Goal: Register for event/course

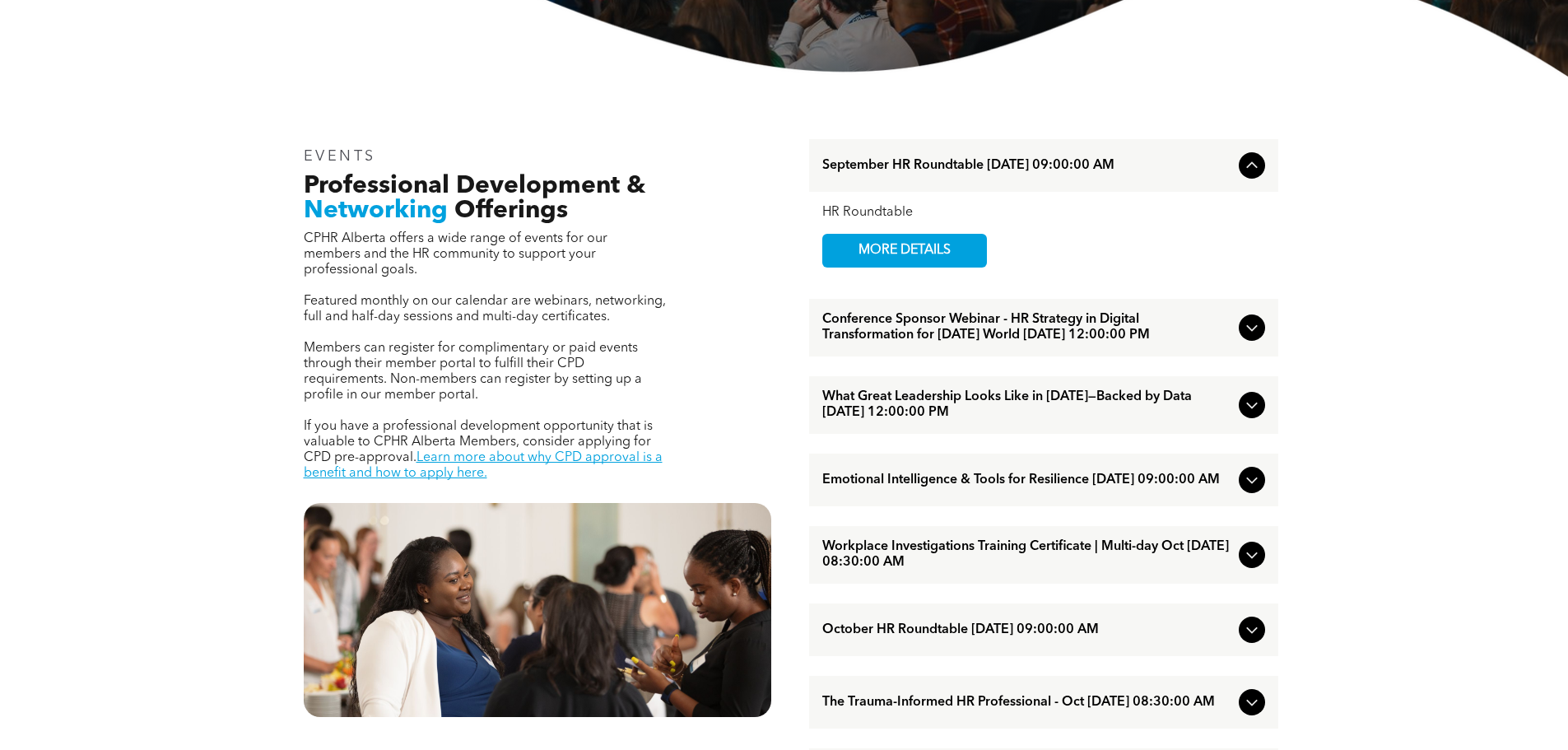
scroll to position [576, 0]
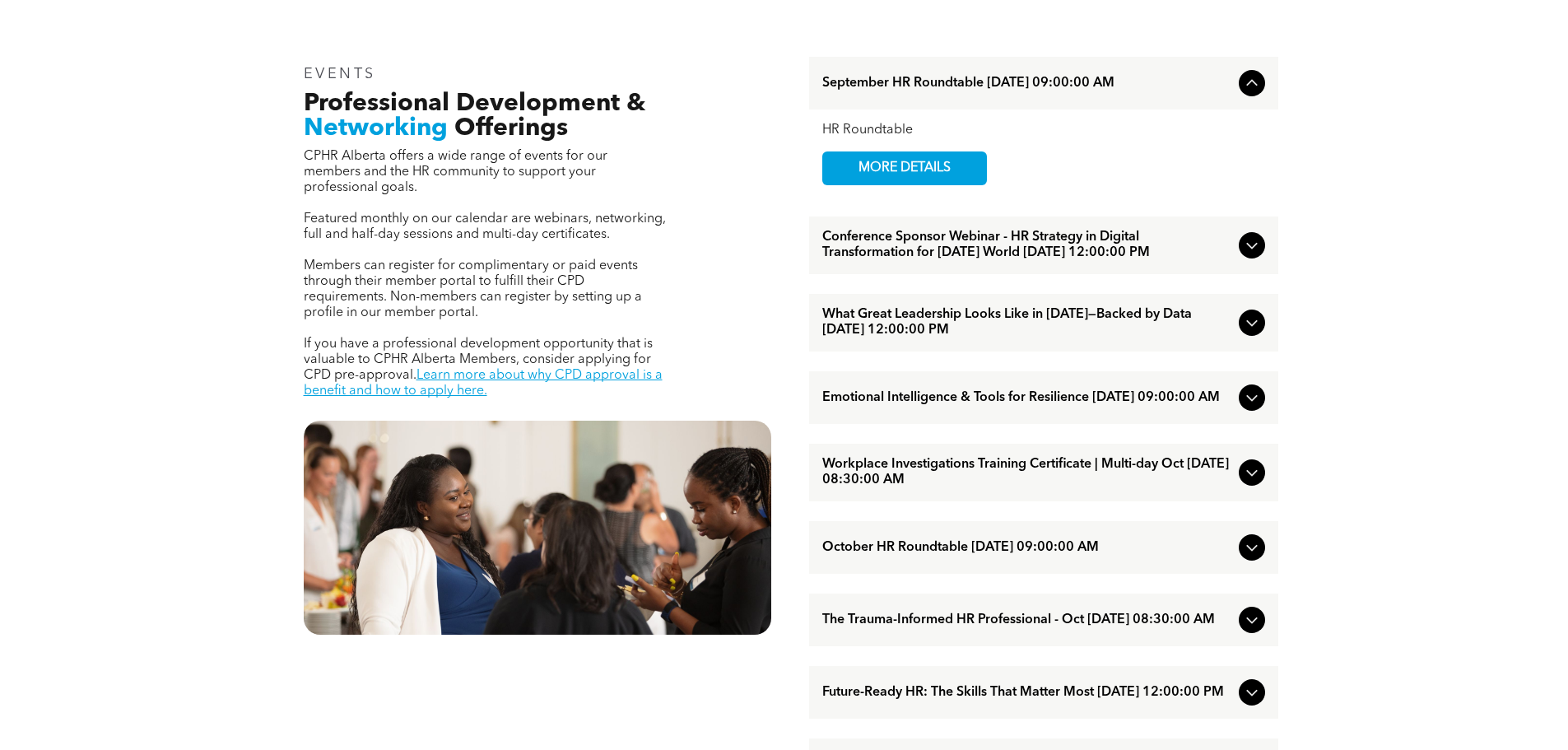
click at [1086, 339] on span "What Great Leadership Looks Like in [DATE]—Backed by Data [DATE] 12:00:00 PM" at bounding box center [1027, 323] width 410 height 32
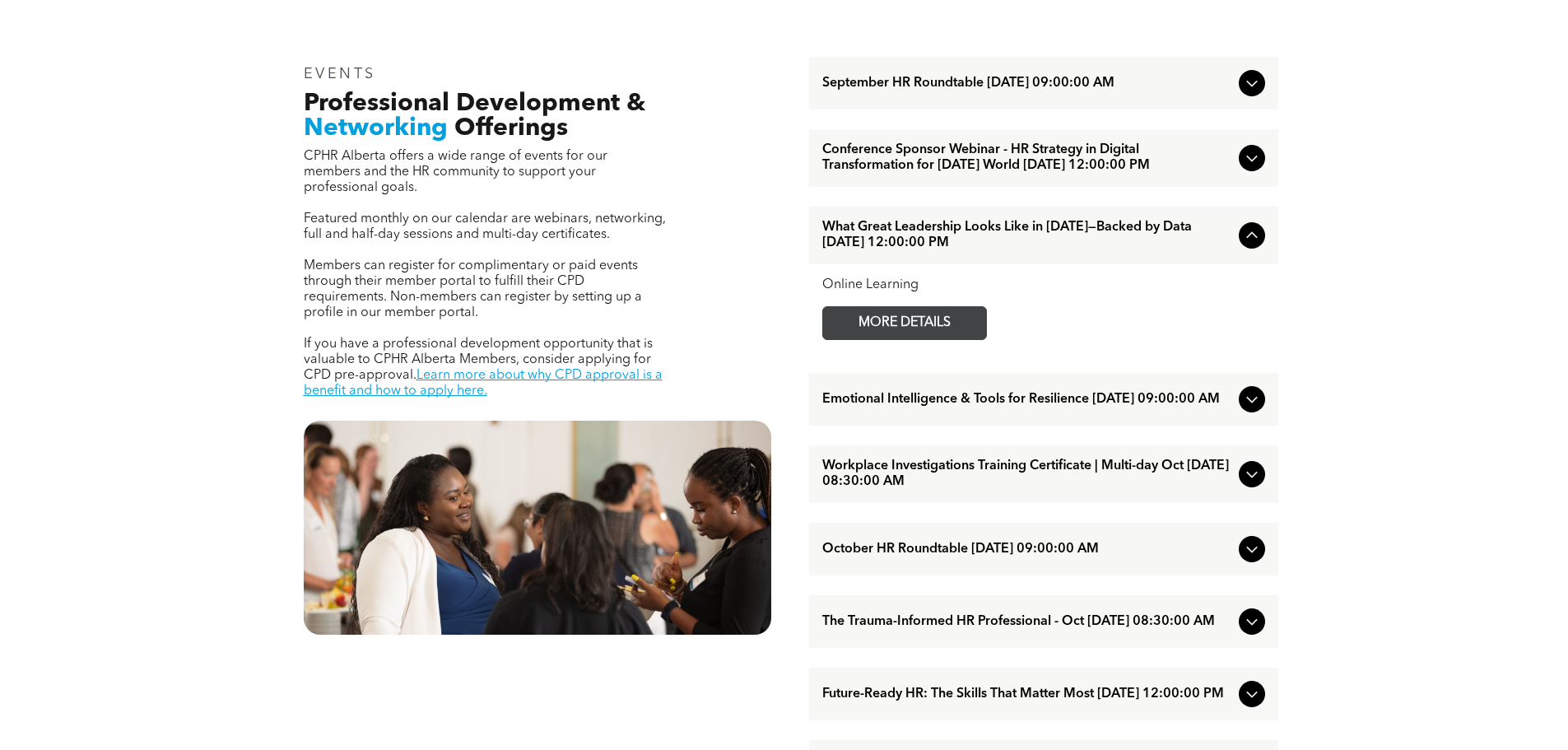
click at [973, 340] on link "MORE DETAILS" at bounding box center [904, 323] width 165 height 34
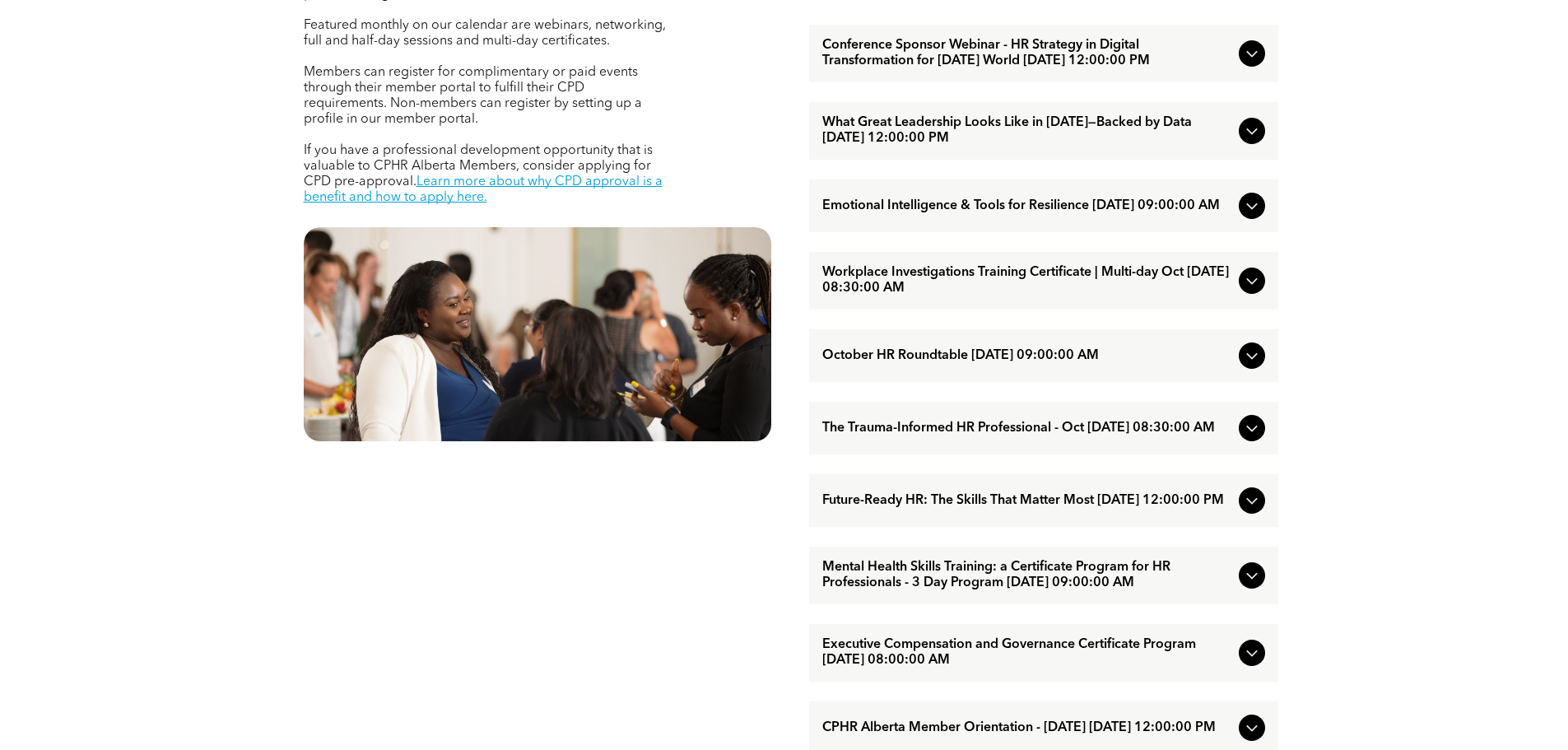
scroll to position [741, 0]
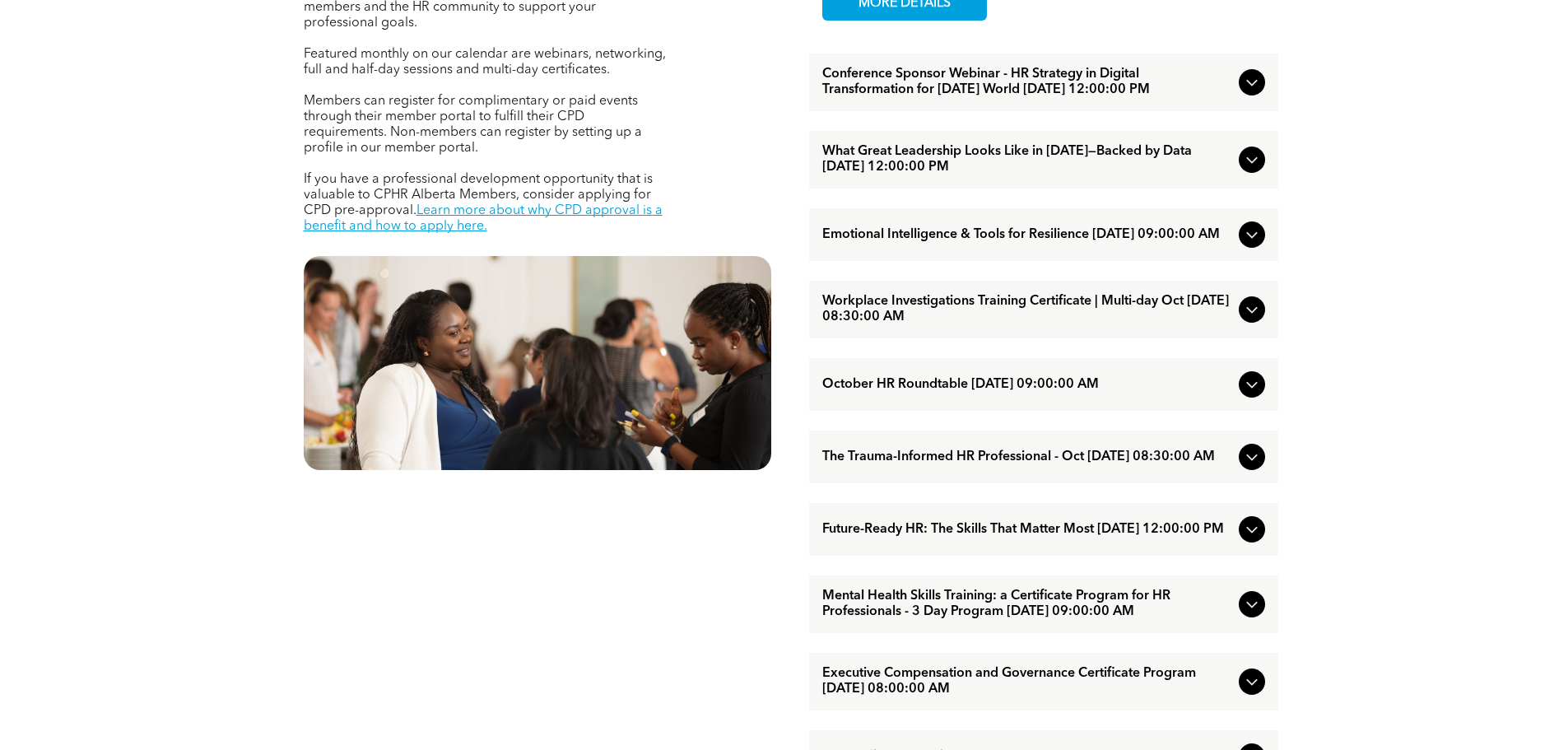
click at [1250, 170] on icon at bounding box center [1251, 160] width 20 height 20
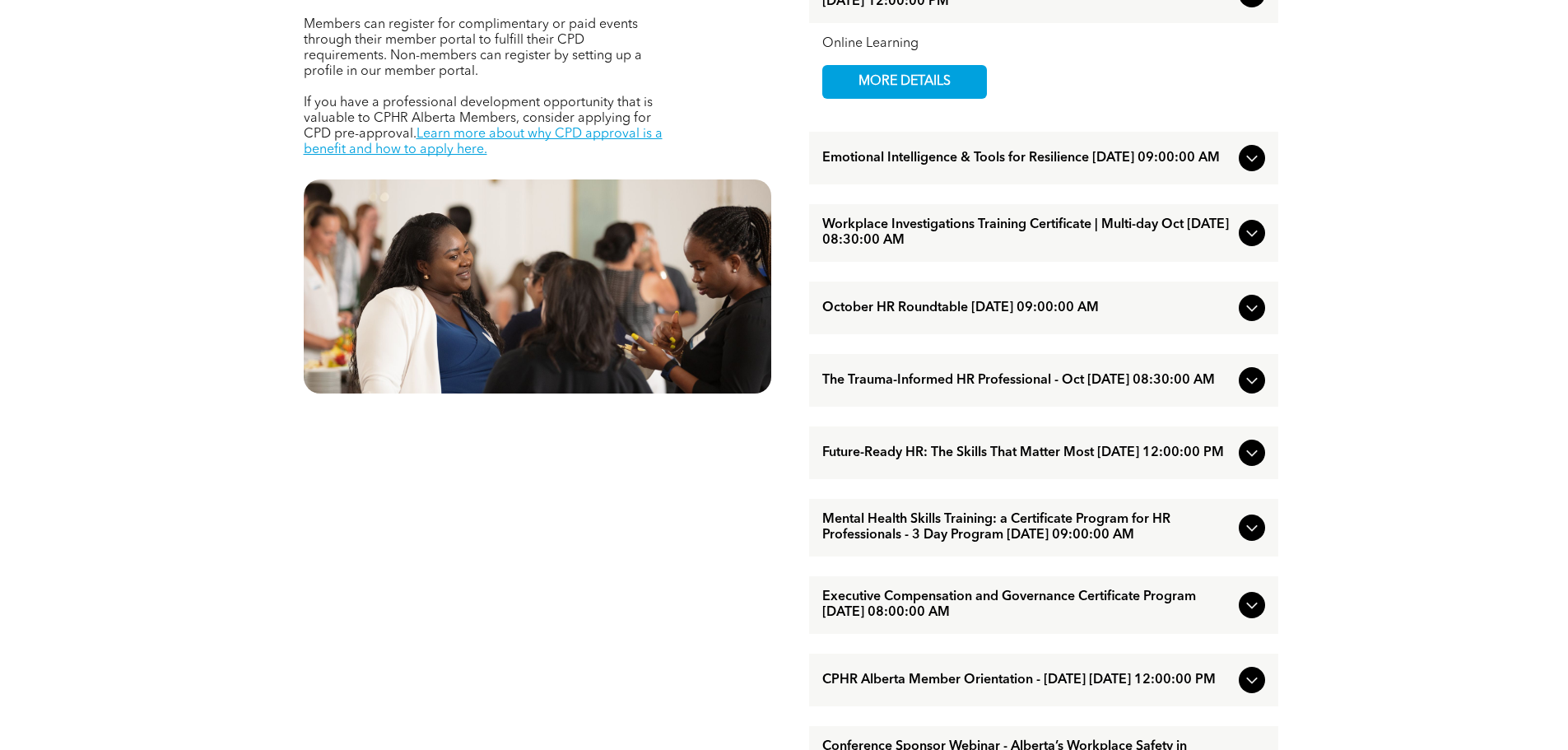
scroll to position [823, 0]
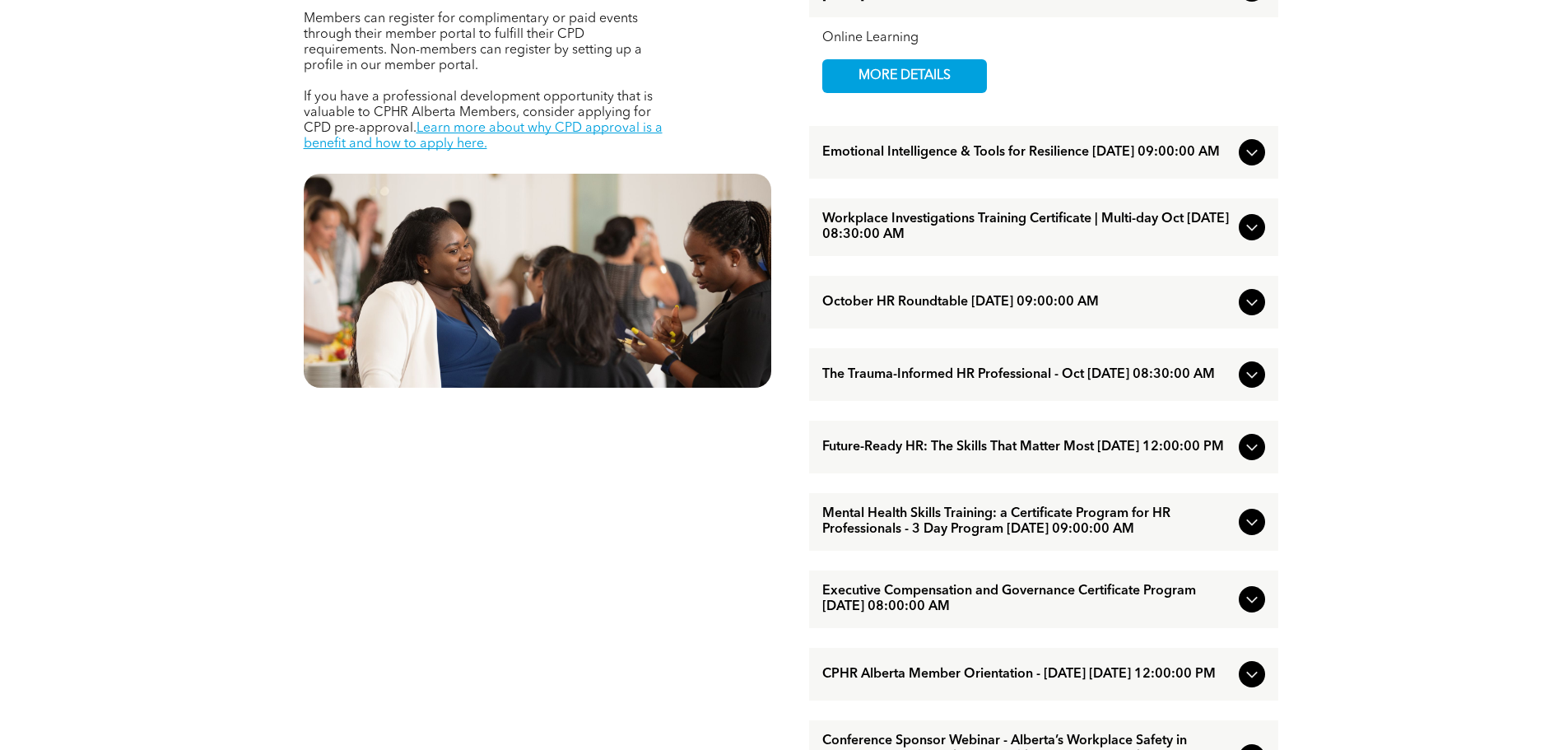
click at [1251, 162] on icon at bounding box center [1251, 152] width 20 height 20
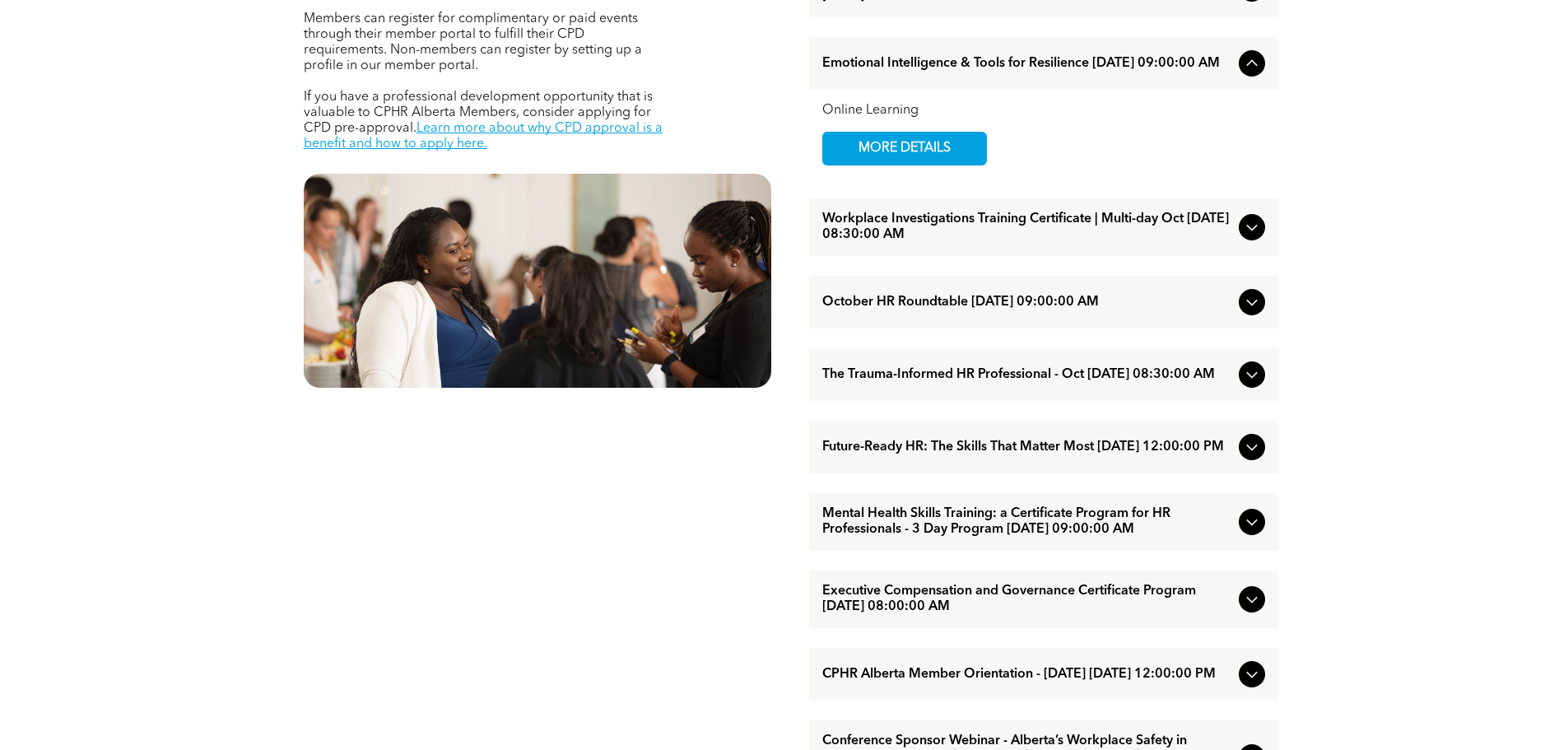
click at [1242, 237] on icon at bounding box center [1251, 227] width 20 height 20
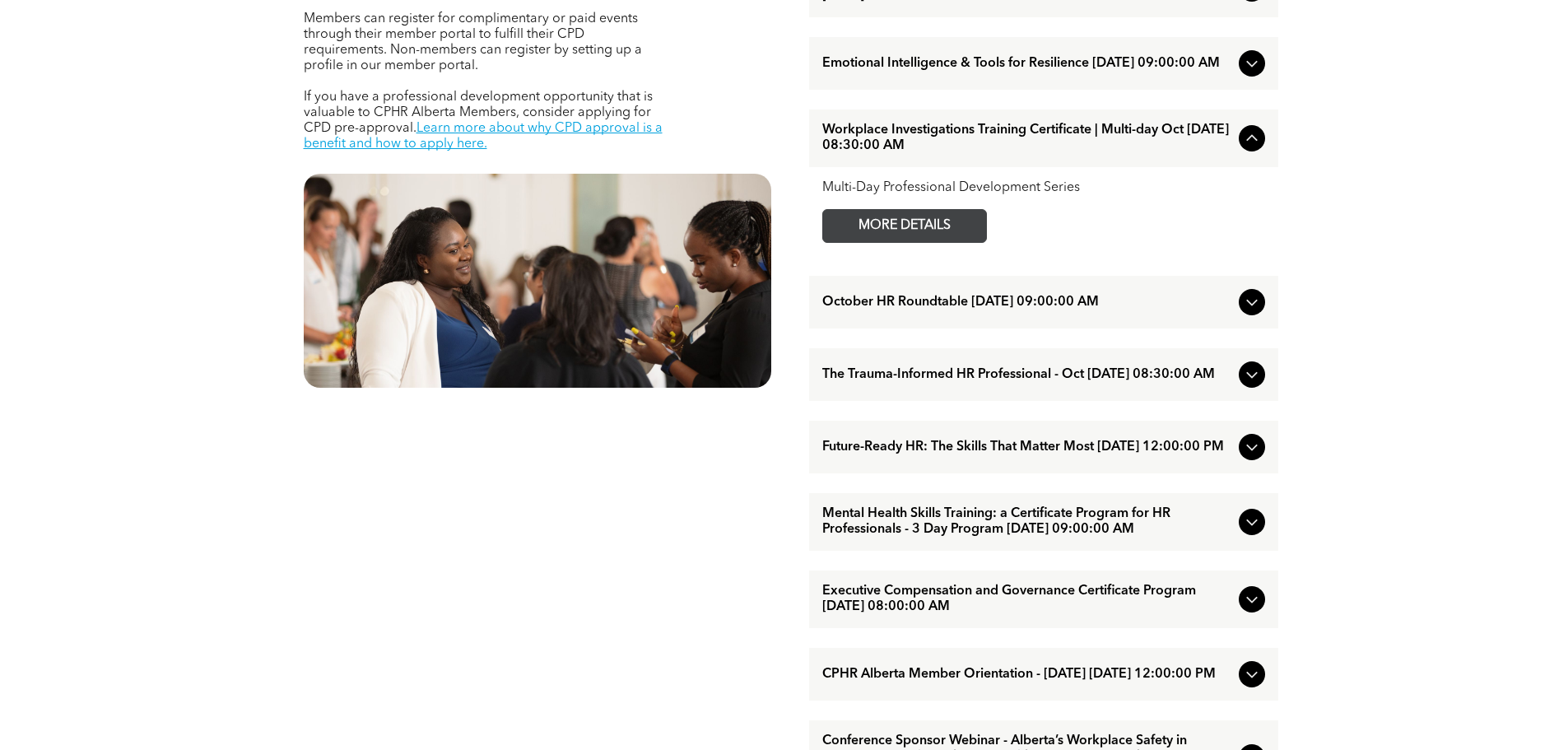
click at [943, 242] on span "MORE DETAILS" at bounding box center [904, 226] width 130 height 32
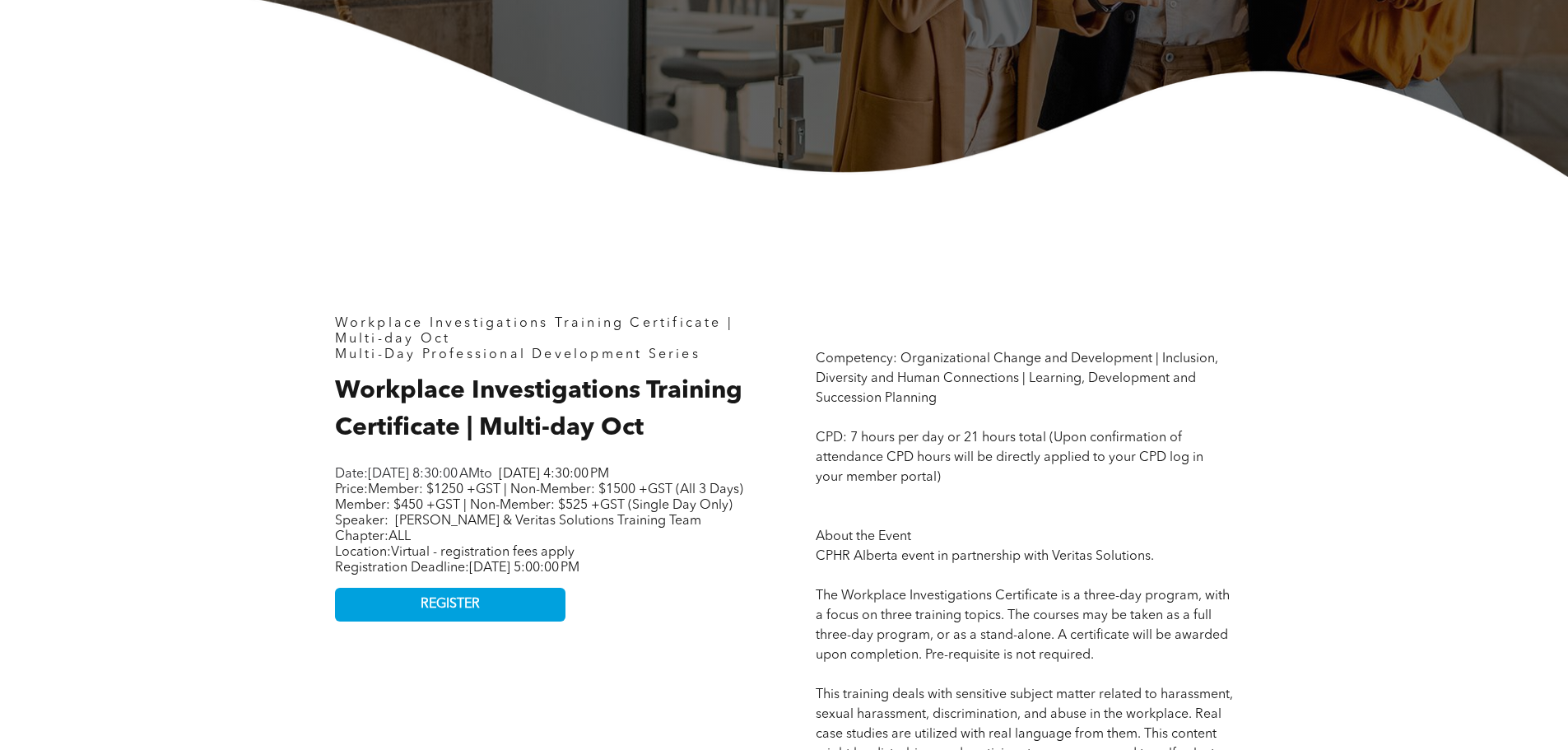
scroll to position [576, 0]
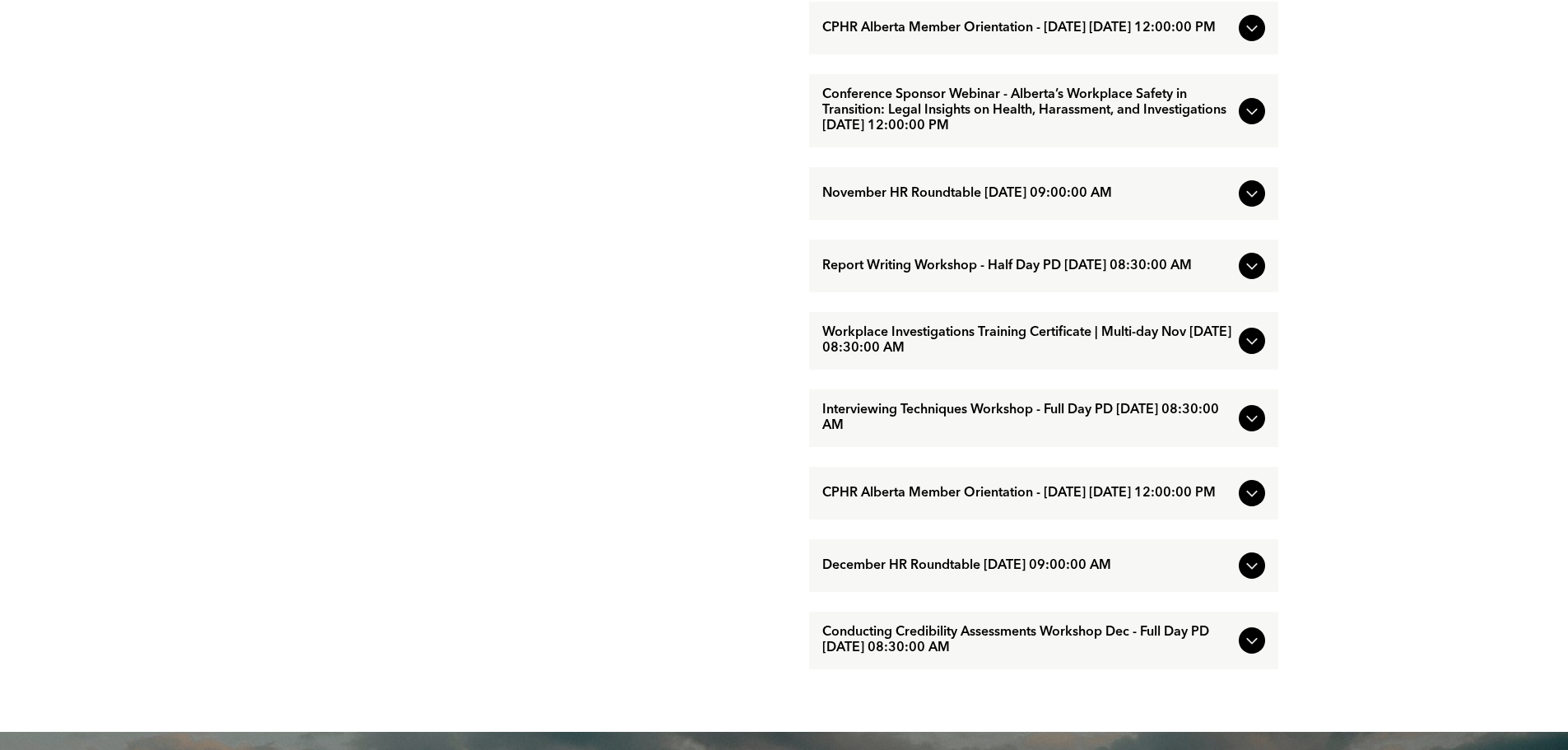
scroll to position [1564, 0]
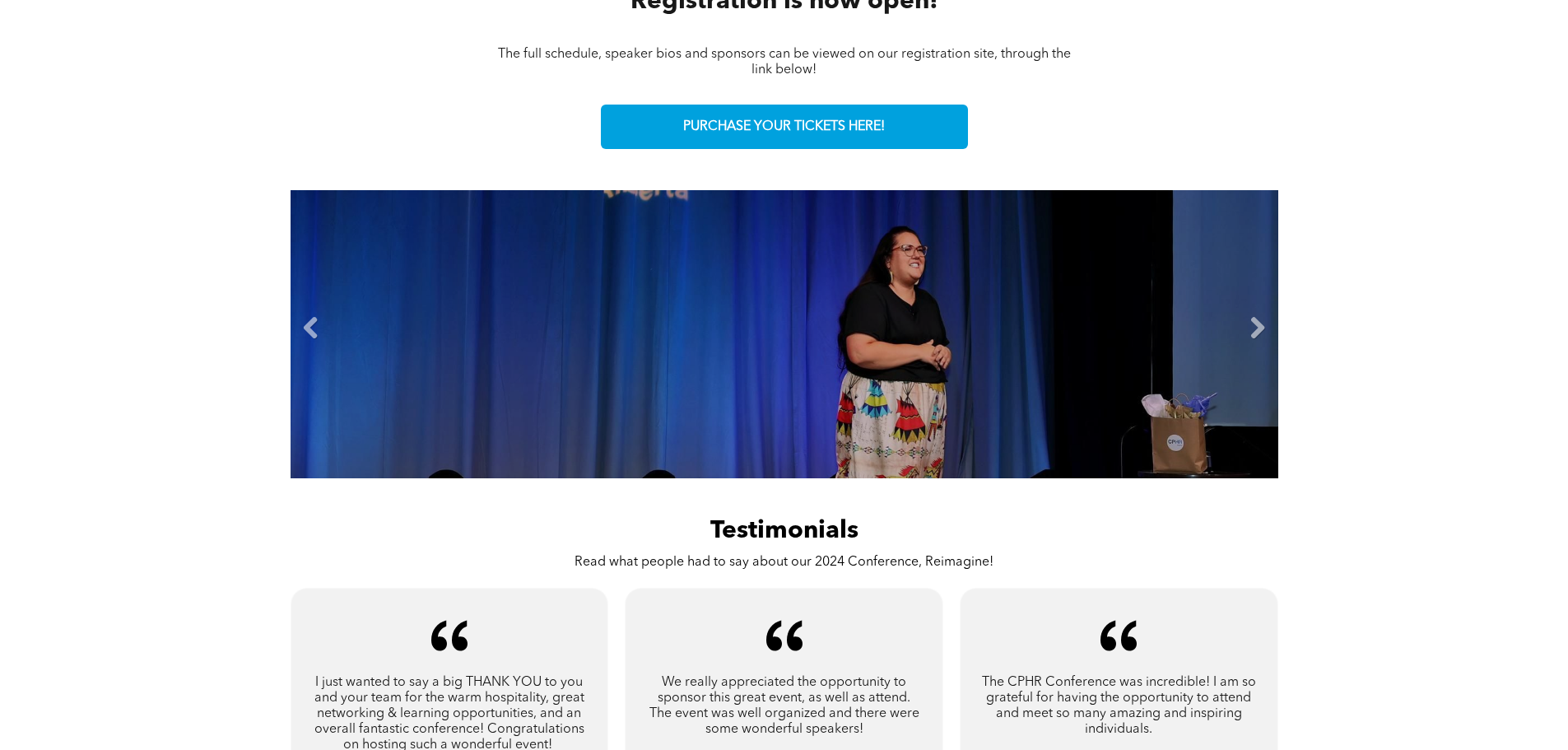
scroll to position [823, 0]
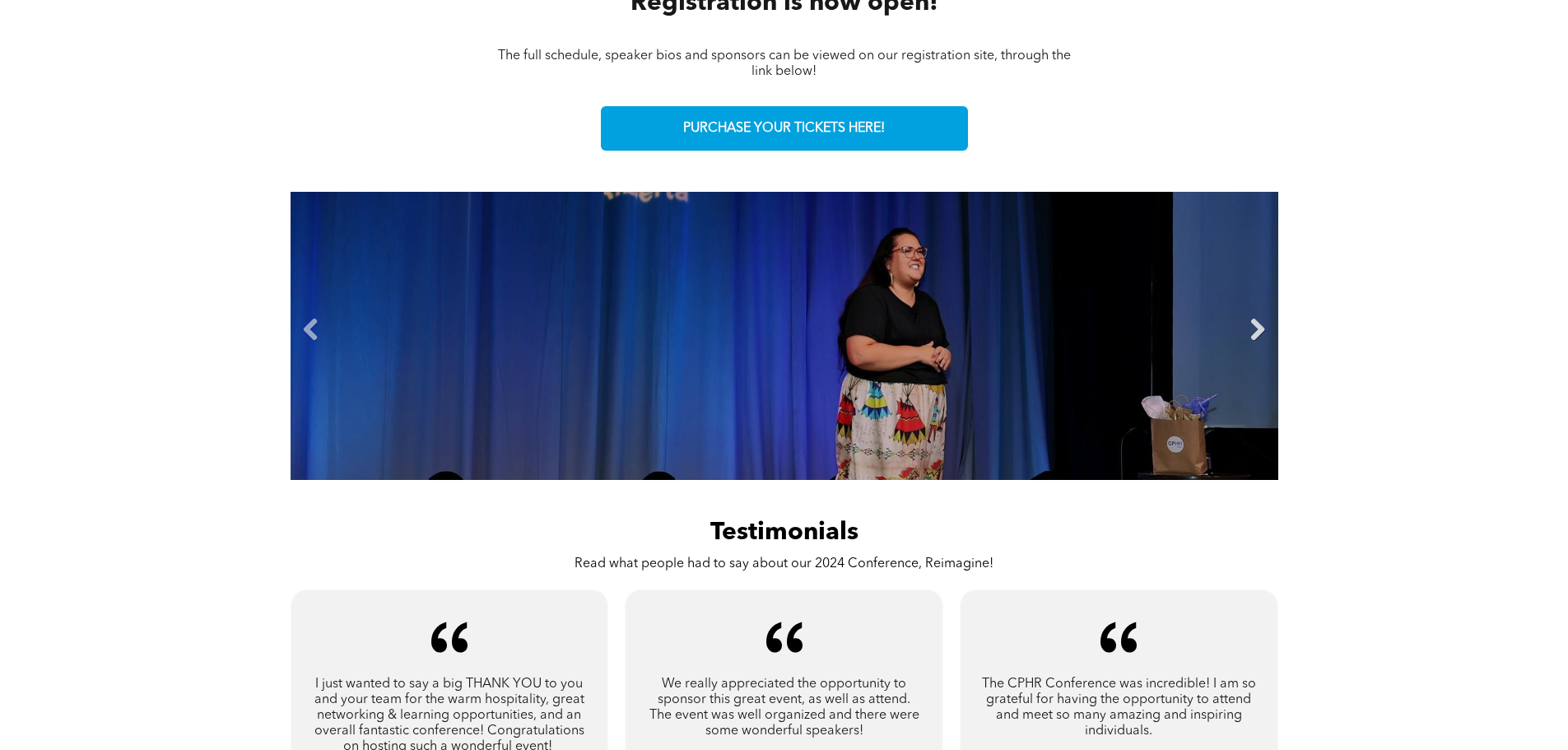
click at [1258, 324] on link "Next" at bounding box center [1257, 329] width 25 height 25
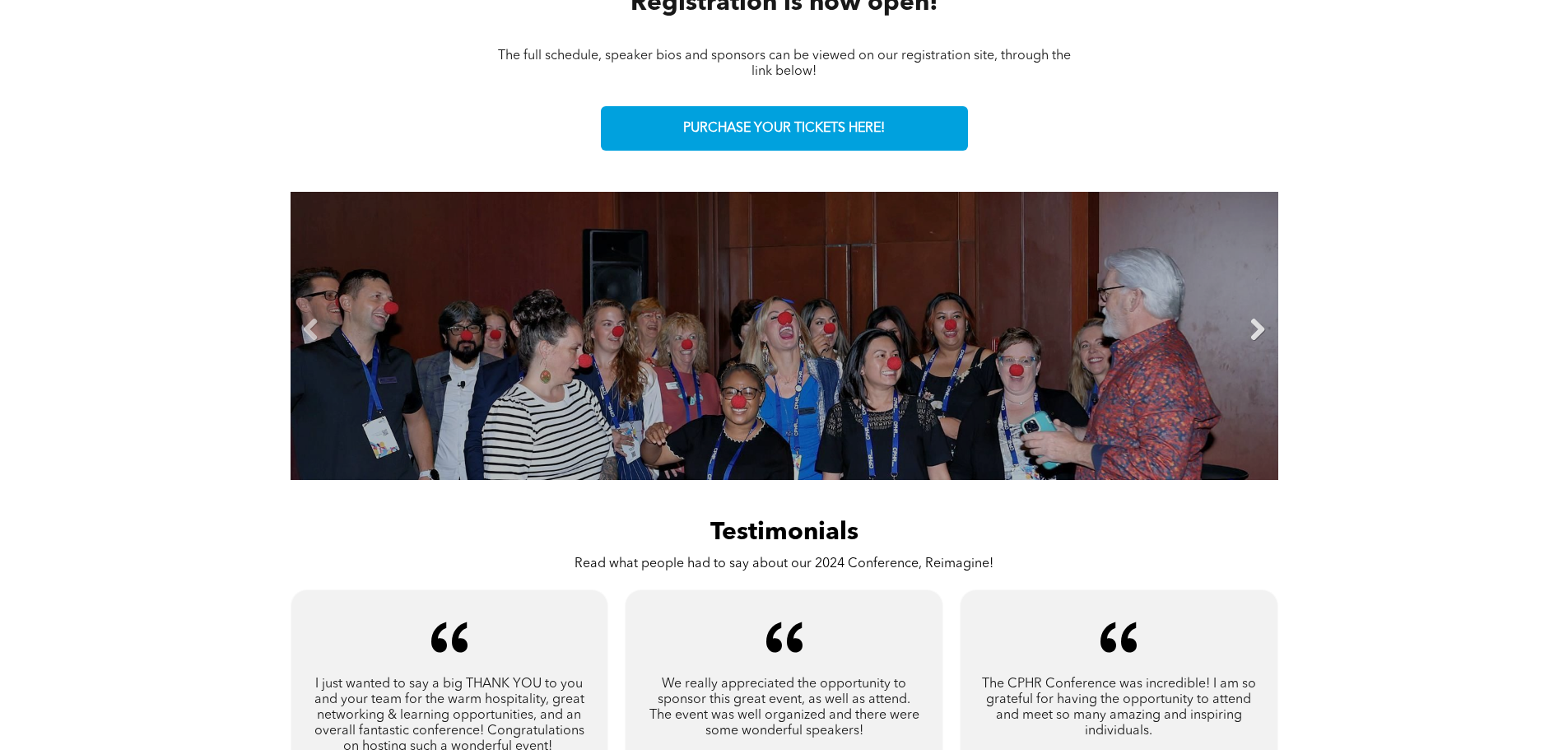
click at [1258, 326] on link "Next" at bounding box center [1257, 329] width 25 height 25
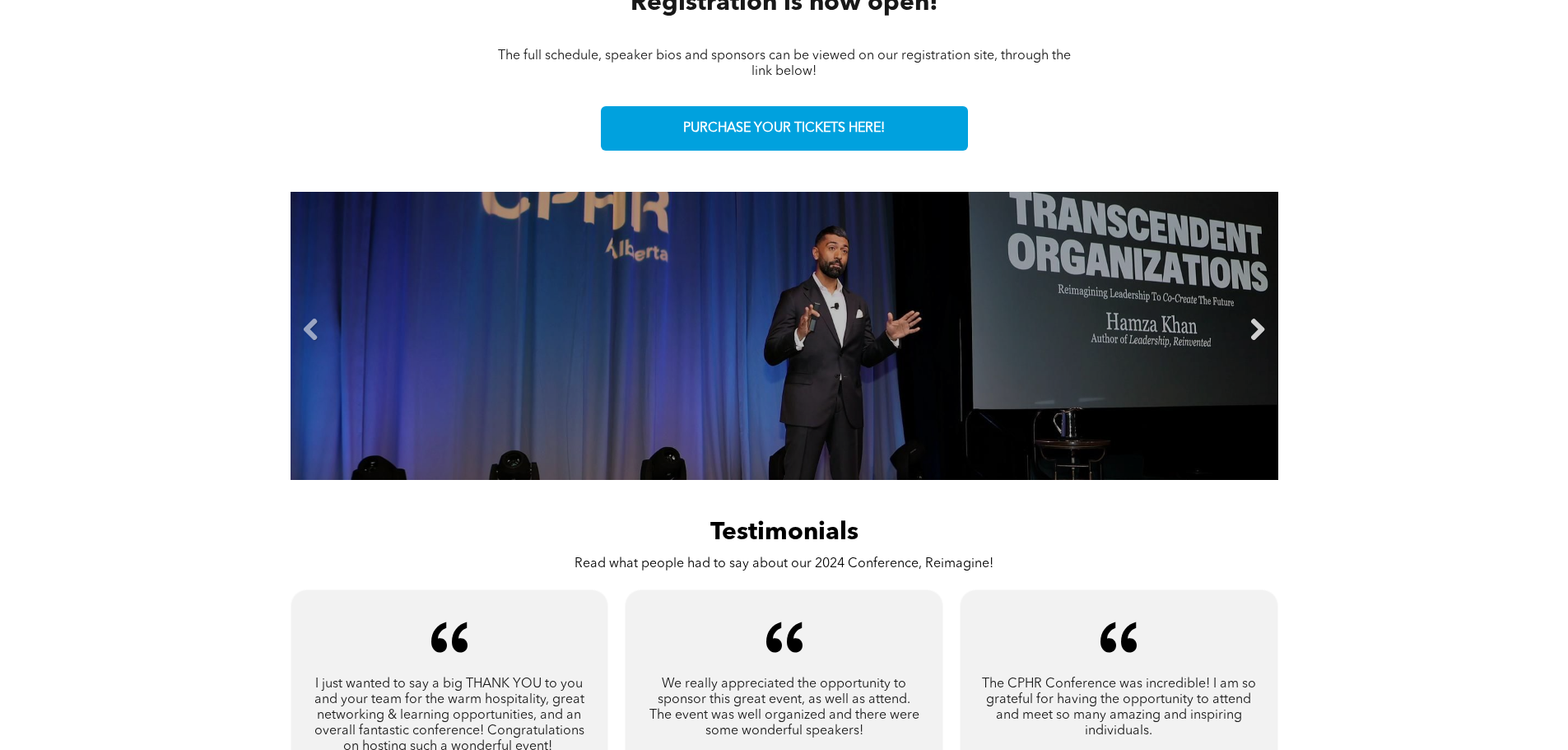
click at [1258, 326] on link "Next" at bounding box center [1257, 329] width 25 height 25
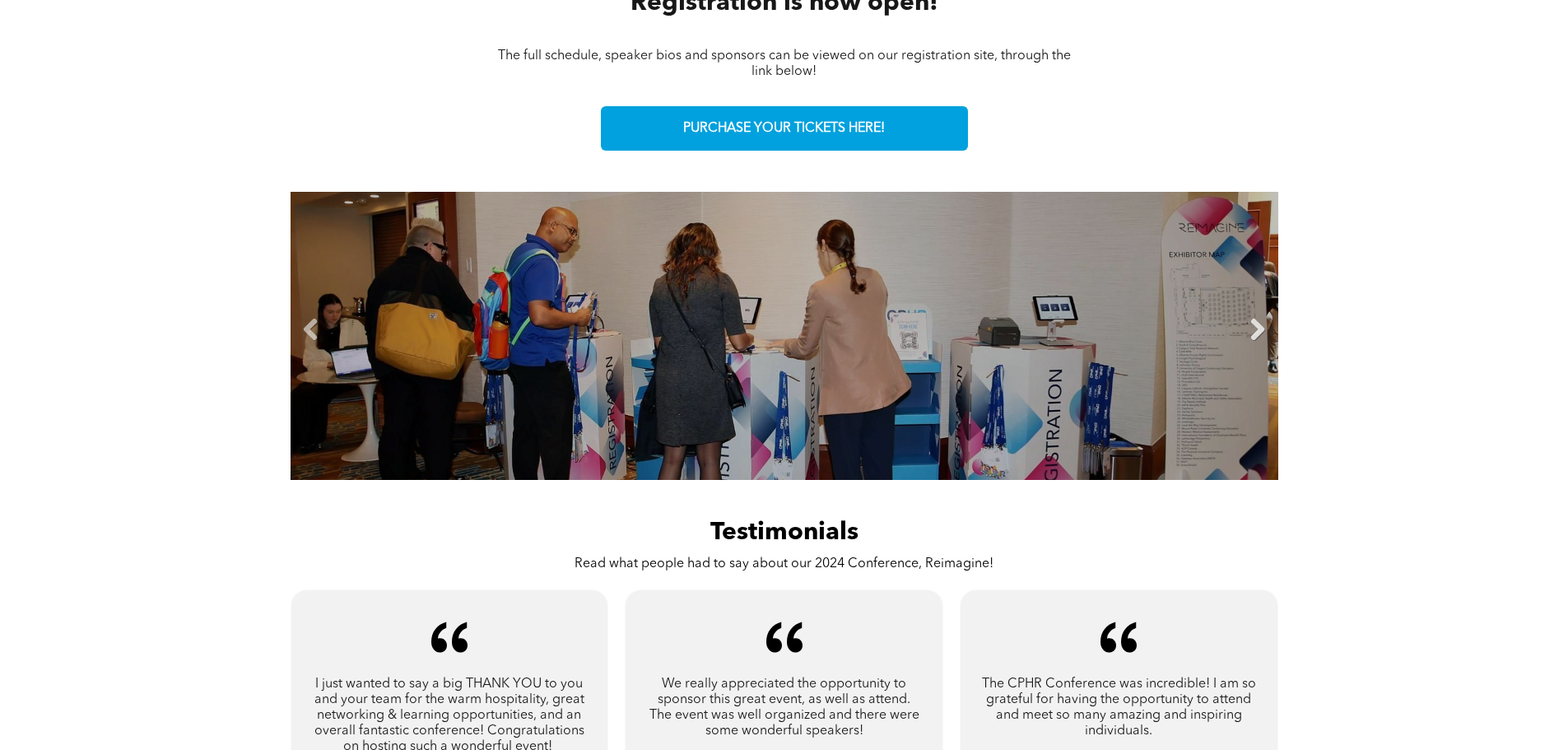
click at [1258, 326] on link "Next" at bounding box center [1257, 329] width 25 height 25
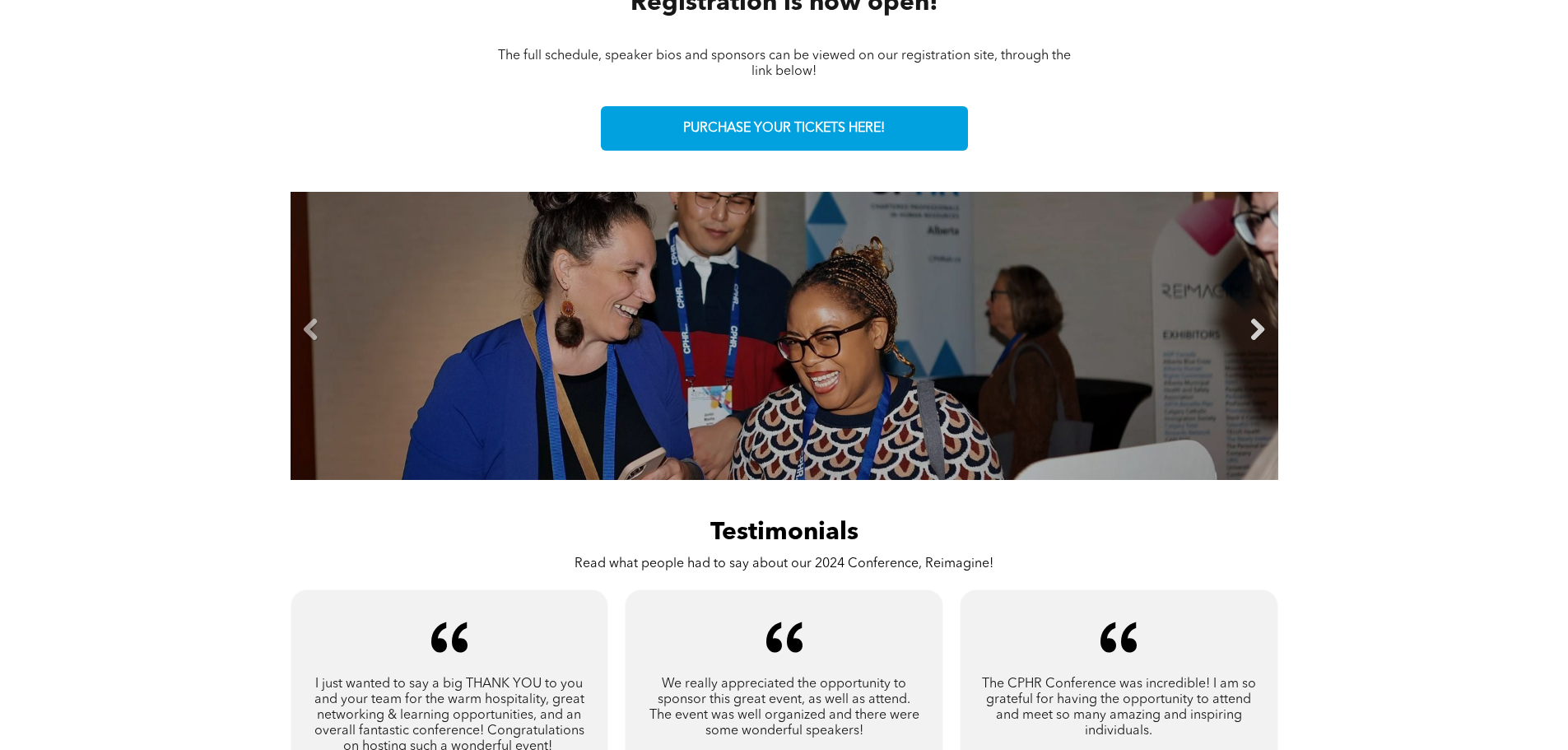
click at [1258, 326] on link "Next" at bounding box center [1257, 329] width 25 height 25
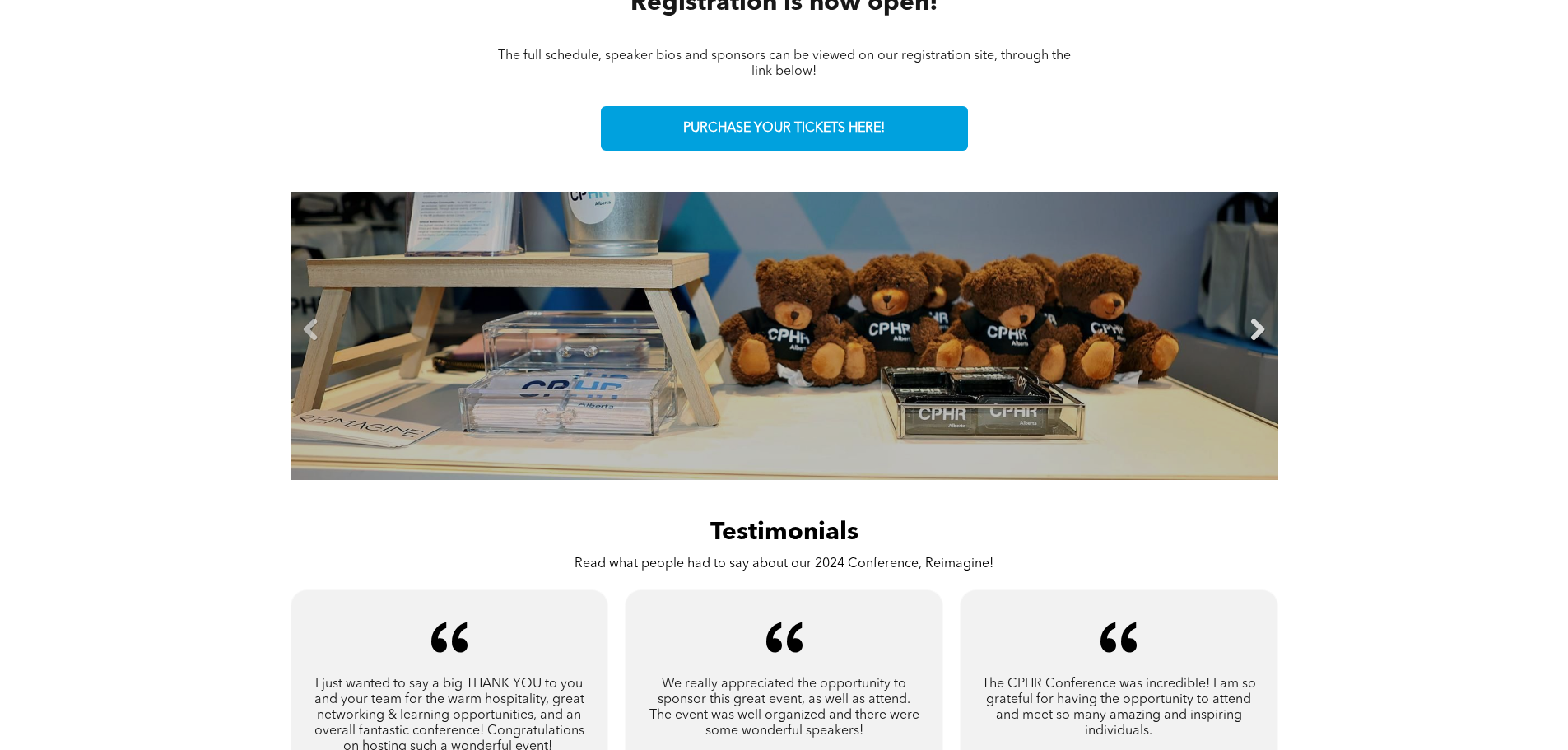
click at [1258, 326] on link "Next" at bounding box center [1257, 329] width 25 height 25
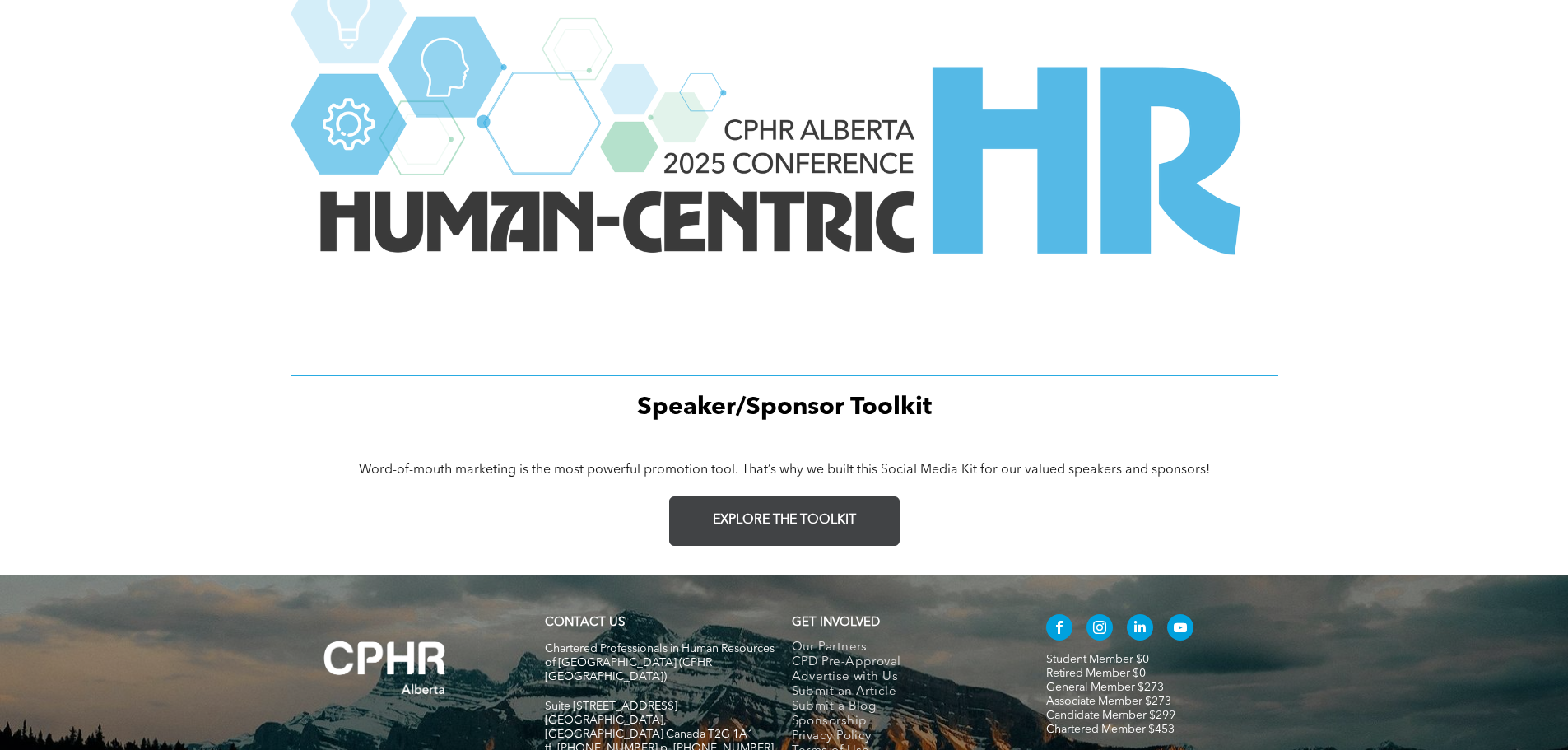
scroll to position [2141, 0]
click at [843, 527] on link "EXPLORE THE TOOLKIT" at bounding box center [784, 520] width 230 height 49
